Goal: Information Seeking & Learning: Learn about a topic

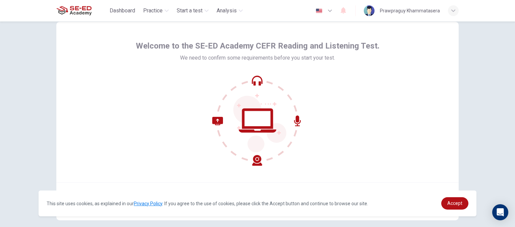
scroll to position [52, 0]
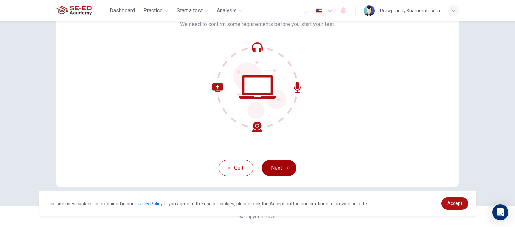
click at [279, 166] on button "Next" at bounding box center [278, 168] width 35 height 16
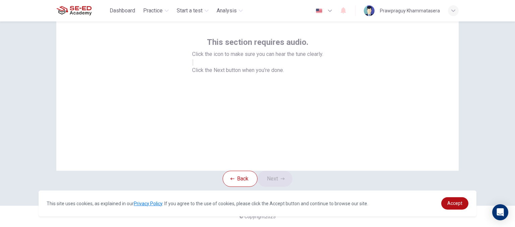
scroll to position [18, 0]
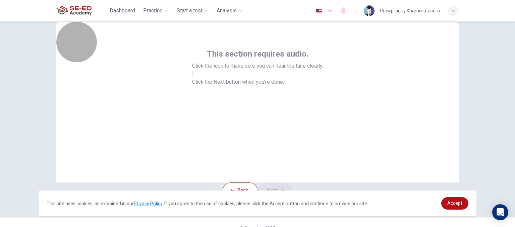
click at [193, 77] on button "button" at bounding box center [192, 74] width 1 height 6
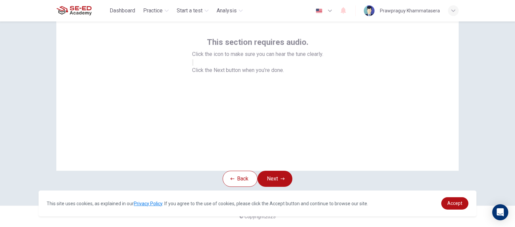
scroll to position [52, 0]
click at [284, 177] on icon "button" at bounding box center [283, 179] width 4 height 4
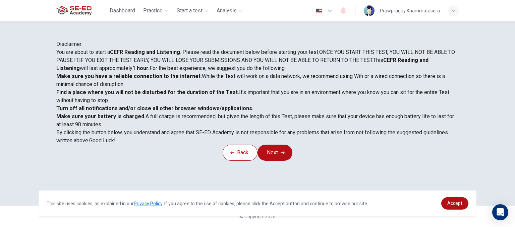
scroll to position [101, 0]
click at [461, 204] on span "Accept" at bounding box center [454, 203] width 15 height 5
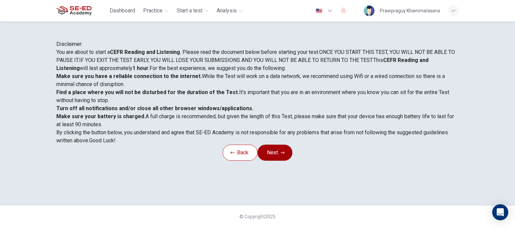
click at [283, 161] on button "Next" at bounding box center [274, 153] width 35 height 16
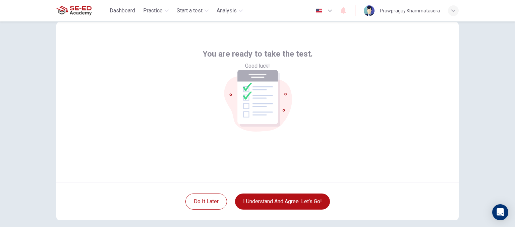
scroll to position [52, 0]
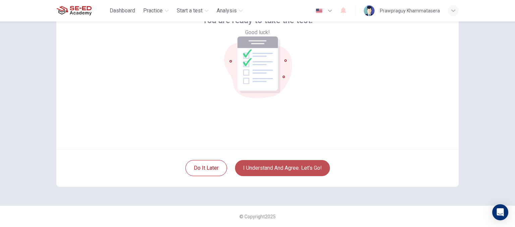
click at [303, 171] on button "I understand and agree. Let’s go!" at bounding box center [282, 168] width 95 height 16
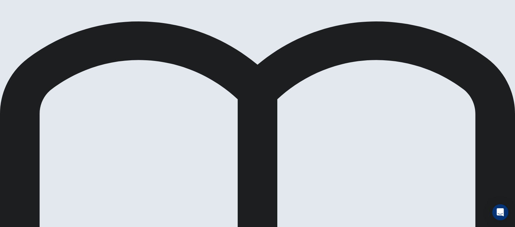
scroll to position [11, 0]
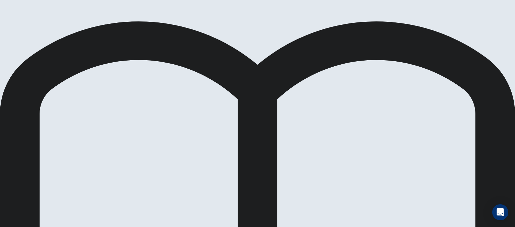
scroll to position [0, 0]
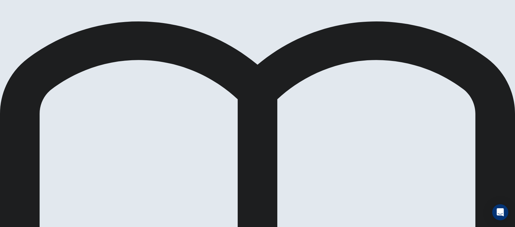
scroll to position [24, 0]
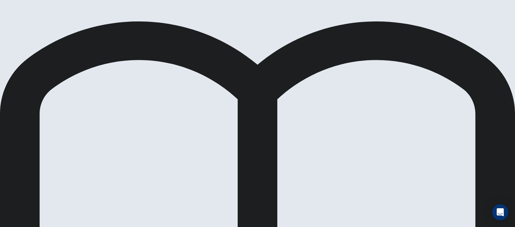
drag, startPoint x: 107, startPoint y: 169, endPoint x: 364, endPoint y: 110, distance: 263.5
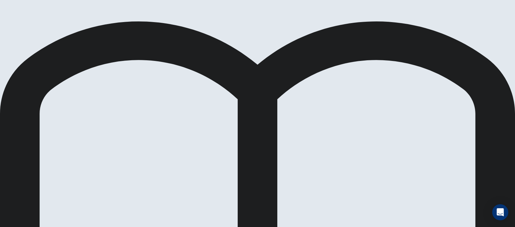
scroll to position [52, 0]
drag, startPoint x: 113, startPoint y: 142, endPoint x: 164, endPoint y: 153, distance: 52.0
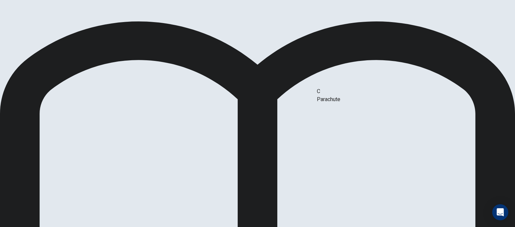
drag, startPoint x: 118, startPoint y: 134, endPoint x: 369, endPoint y: 102, distance: 253.2
drag, startPoint x: 109, startPoint y: 159, endPoint x: 392, endPoint y: 118, distance: 285.1
drag, startPoint x: 119, startPoint y: 164, endPoint x: 398, endPoint y: 168, distance: 279.3
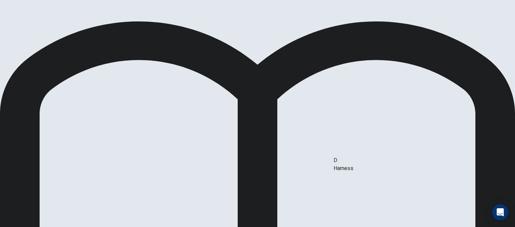
drag, startPoint x: 249, startPoint y: 163, endPoint x: 418, endPoint y: 168, distance: 168.7
drag, startPoint x: 138, startPoint y: 136, endPoint x: 124, endPoint y: 129, distance: 15.4
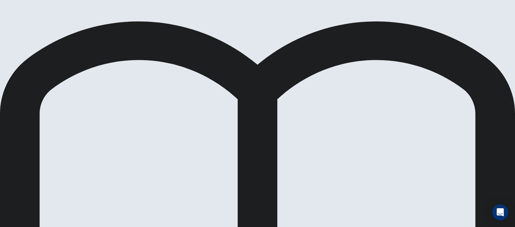
drag, startPoint x: 108, startPoint y: 156, endPoint x: 250, endPoint y: 87, distance: 157.9
drag, startPoint x: 118, startPoint y: 103, endPoint x: 227, endPoint y: 106, distance: 109.3
drag, startPoint x: 184, startPoint y: 140, endPoint x: 238, endPoint y: 138, distance: 54.3
drag, startPoint x: 119, startPoint y: 74, endPoint x: 452, endPoint y: 85, distance: 333.0
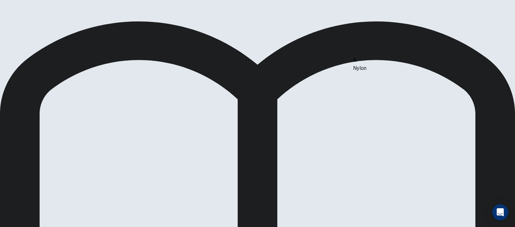
drag, startPoint x: 124, startPoint y: 73, endPoint x: 416, endPoint y: 74, distance: 292.3
drag, startPoint x: 93, startPoint y: 76, endPoint x: 406, endPoint y: 117, distance: 316.4
drag, startPoint x: 118, startPoint y: 78, endPoint x: 417, endPoint y: 95, distance: 299.8
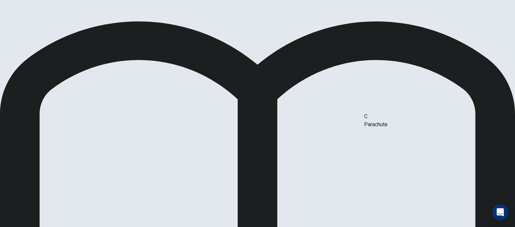
drag, startPoint x: 129, startPoint y: 103, endPoint x: 421, endPoint y: 121, distance: 292.5
drag, startPoint x: 117, startPoint y: 126, endPoint x: 401, endPoint y: 129, distance: 284.6
drag, startPoint x: 119, startPoint y: 133, endPoint x: 438, endPoint y: 149, distance: 319.2
drag, startPoint x: 350, startPoint y: 110, endPoint x: 71, endPoint y: 126, distance: 279.0
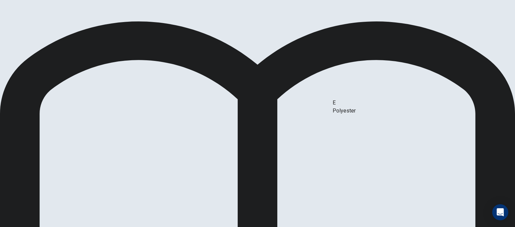
drag, startPoint x: 113, startPoint y: 125, endPoint x: 381, endPoint y: 113, distance: 268.8
drag, startPoint x: 106, startPoint y: 149, endPoint x: 256, endPoint y: 153, distance: 150.2
drag, startPoint x: 106, startPoint y: 156, endPoint x: 261, endPoint y: 121, distance: 159.1
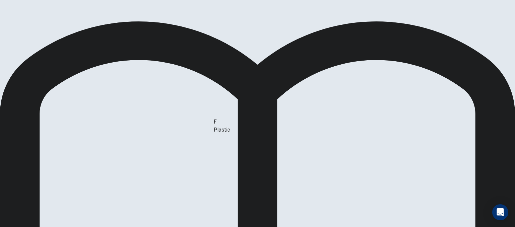
drag, startPoint x: 123, startPoint y: 132, endPoint x: 270, endPoint y: 135, distance: 146.8
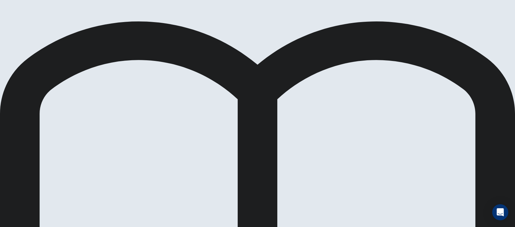
scroll to position [133, 0]
drag, startPoint x: 243, startPoint y: 138, endPoint x: 132, endPoint y: 126, distance: 111.6
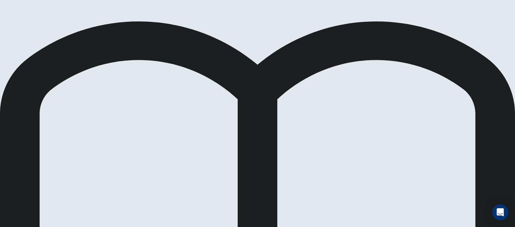
drag, startPoint x: 362, startPoint y: 167, endPoint x: 313, endPoint y: 159, distance: 49.9
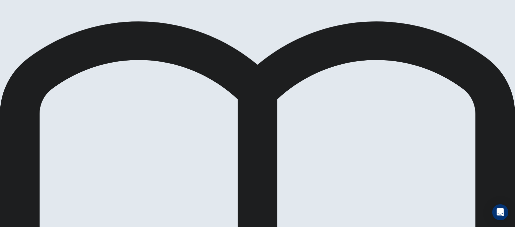
scroll to position [0, 0]
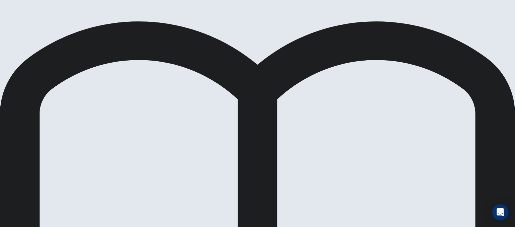
drag, startPoint x: 135, startPoint y: 172, endPoint x: 386, endPoint y: 117, distance: 256.7
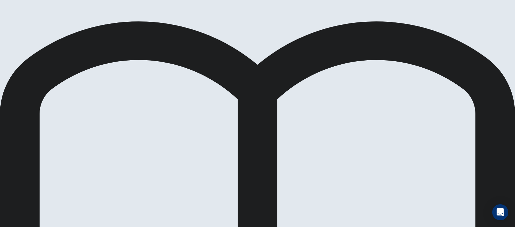
scroll to position [0, 0]
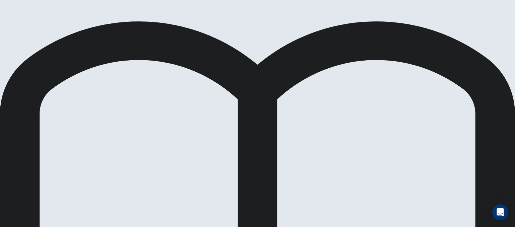
scroll to position [75, 0]
drag, startPoint x: 123, startPoint y: 78, endPoint x: 232, endPoint y: 95, distance: 110.2
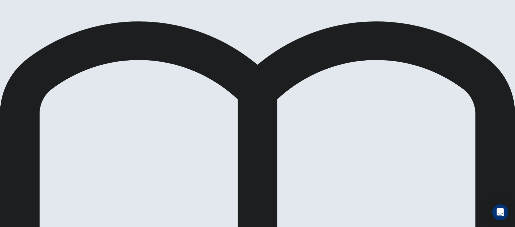
scroll to position [75, 0]
drag, startPoint x: 121, startPoint y: 155, endPoint x: 363, endPoint y: 102, distance: 248.4
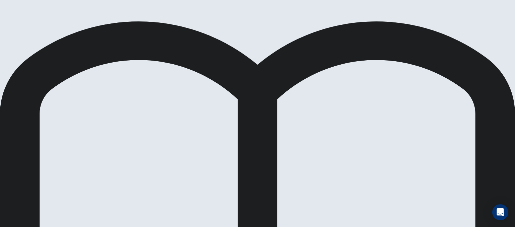
drag, startPoint x: 122, startPoint y: 171, endPoint x: 269, endPoint y: 147, distance: 149.0
drag, startPoint x: 129, startPoint y: 122, endPoint x: 251, endPoint y: 188, distance: 138.4
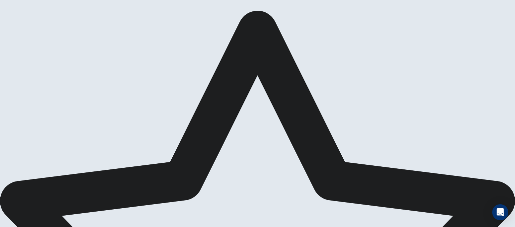
scroll to position [0, 0]
